Goal: Find specific page/section: Find specific page/section

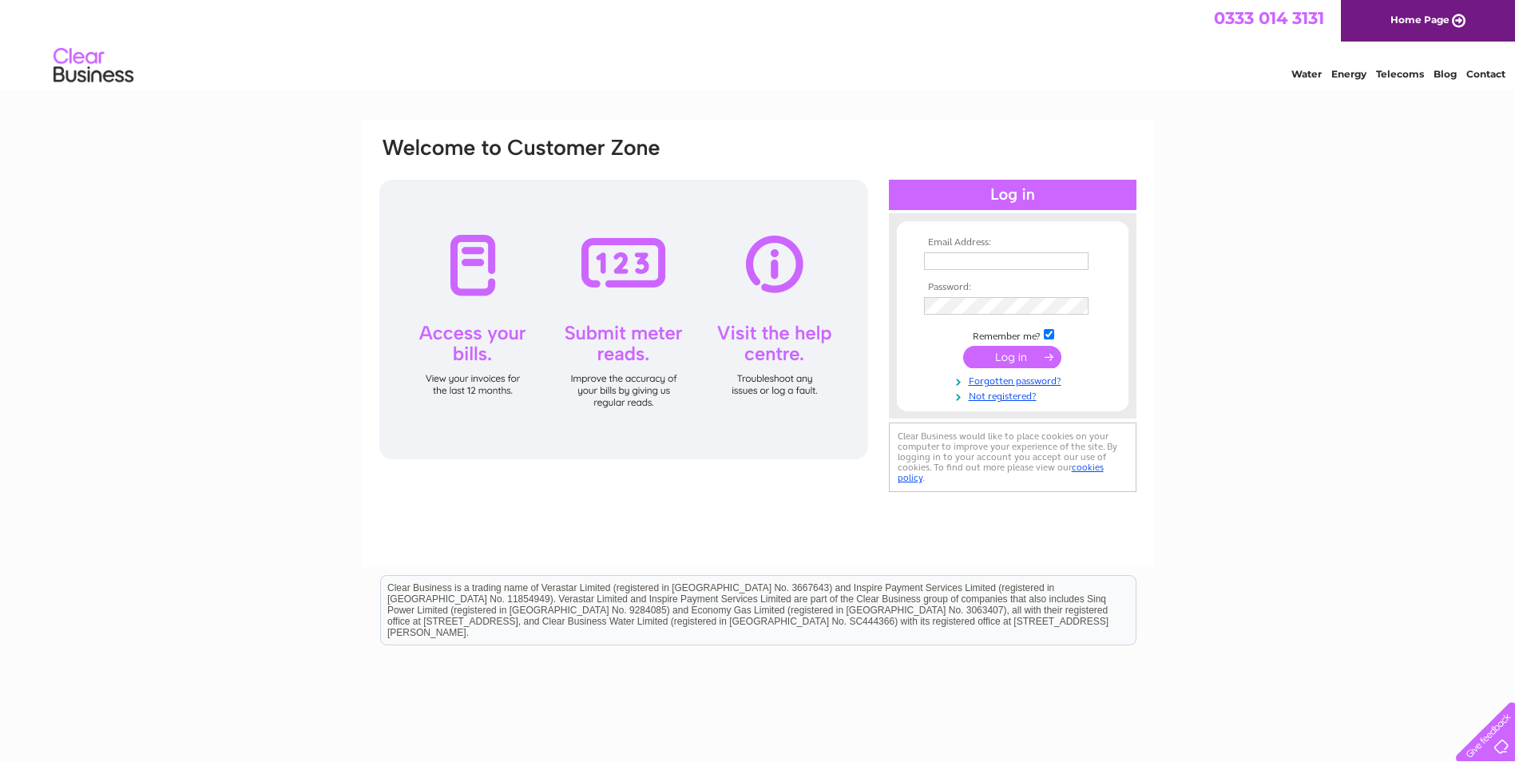
type input "[EMAIL_ADDRESS][DOMAIN_NAME]"
click at [1013, 355] on input "submit" at bounding box center [1012, 357] width 98 height 22
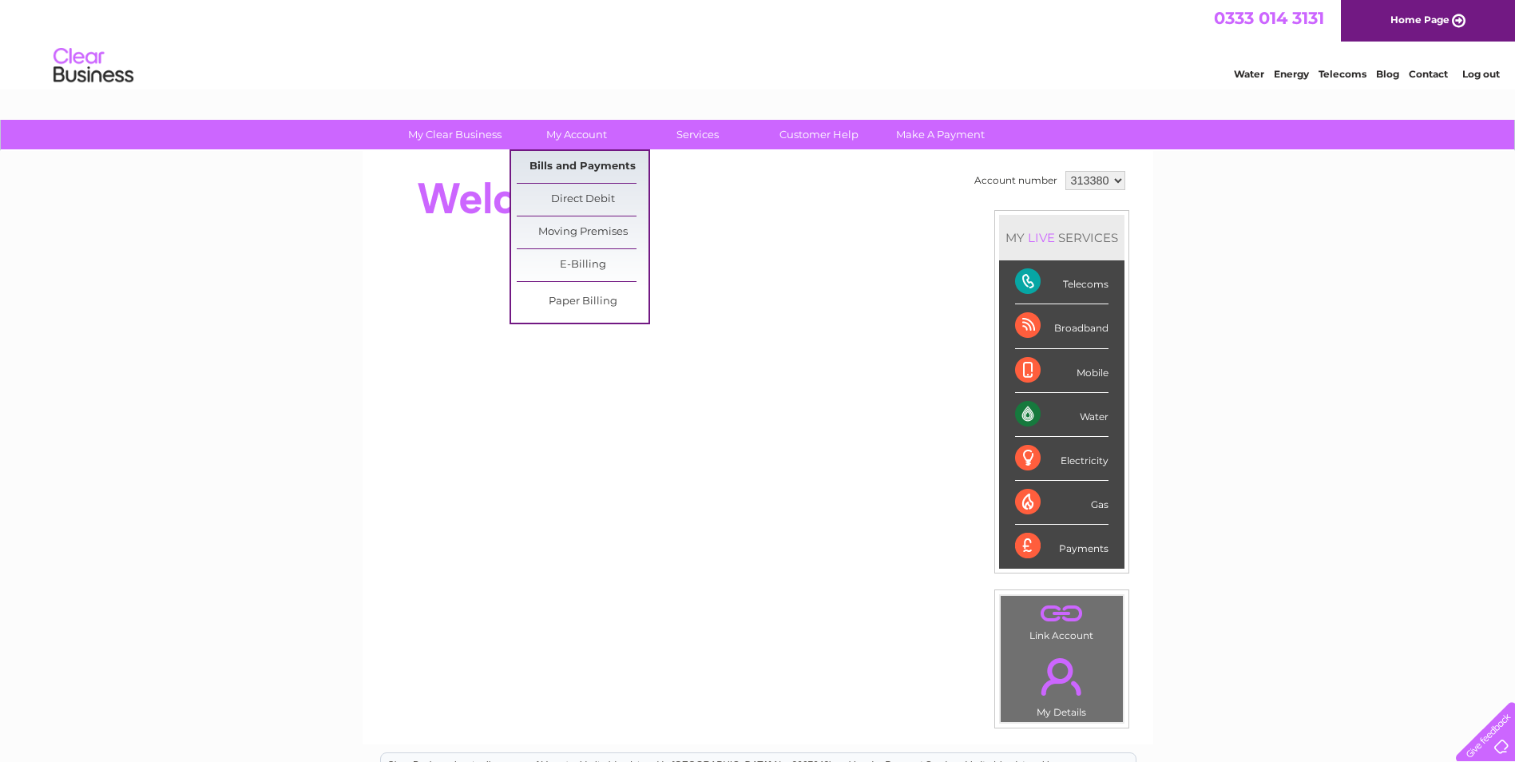
click at [575, 164] on link "Bills and Payments" at bounding box center [583, 167] width 132 height 32
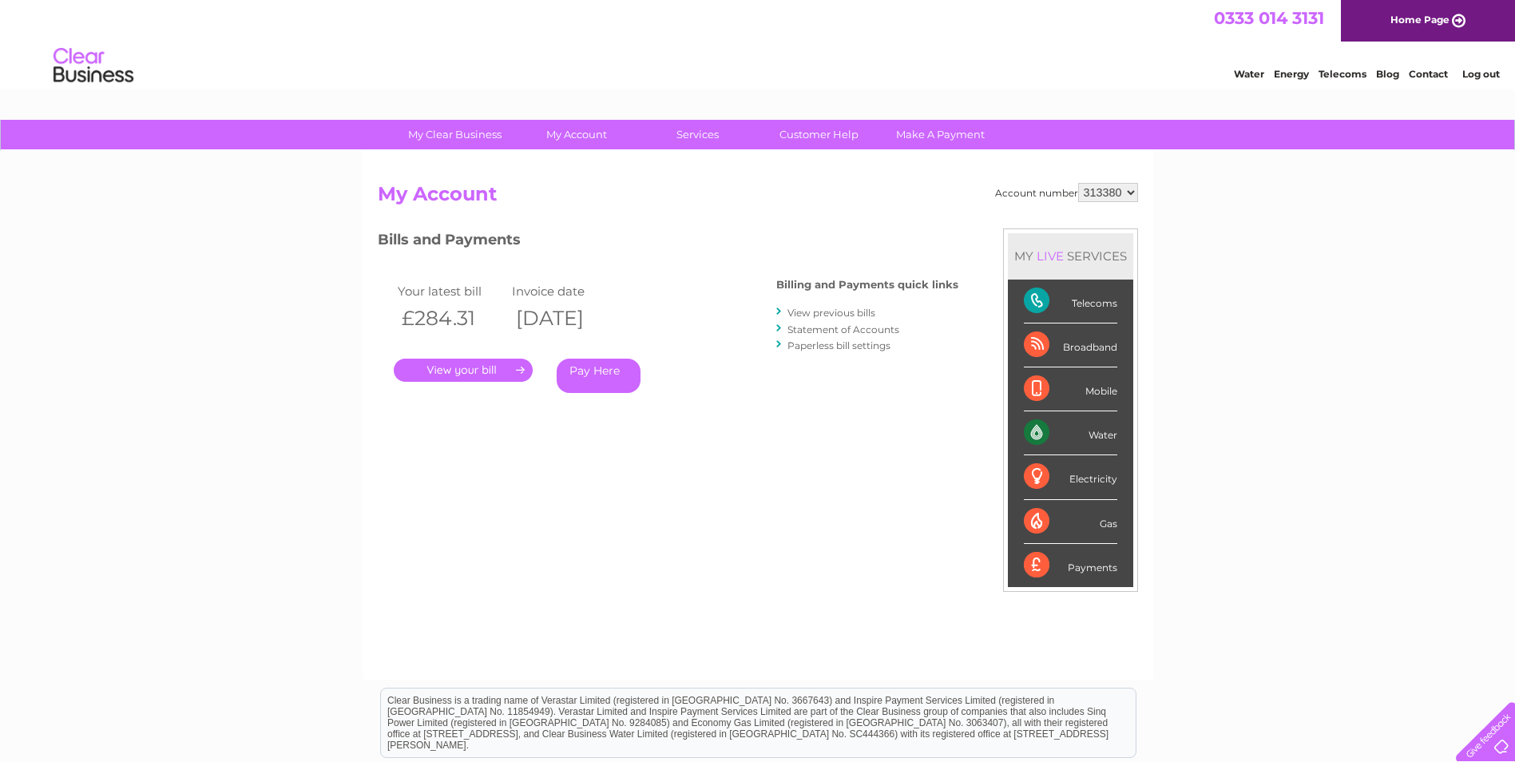
click at [470, 366] on link "." at bounding box center [463, 370] width 139 height 23
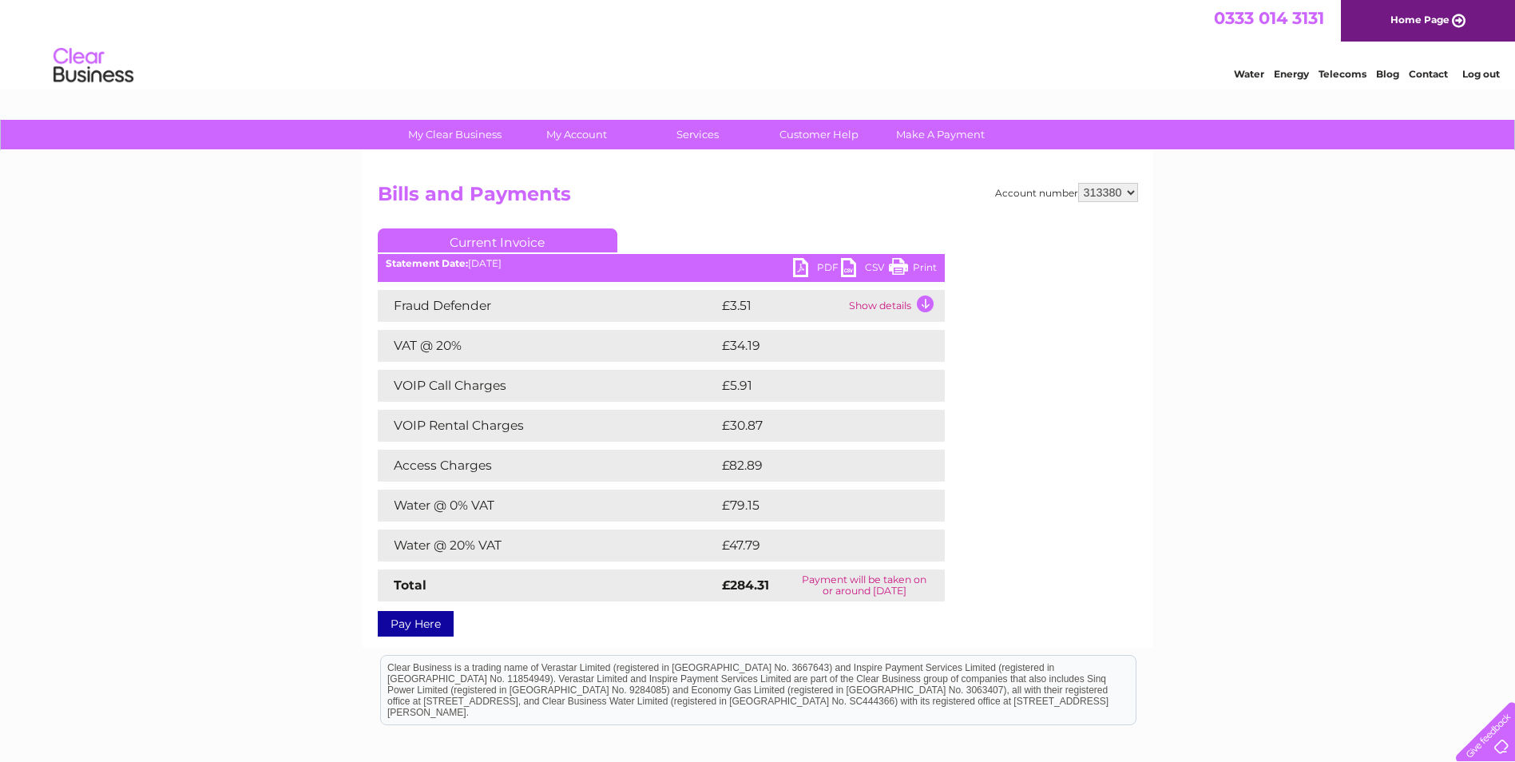
drag, startPoint x: 912, startPoint y: 268, endPoint x: 112, endPoint y: 28, distance: 835.2
click at [912, 268] on link "Print" at bounding box center [913, 269] width 48 height 23
